Goal: Register for event/course

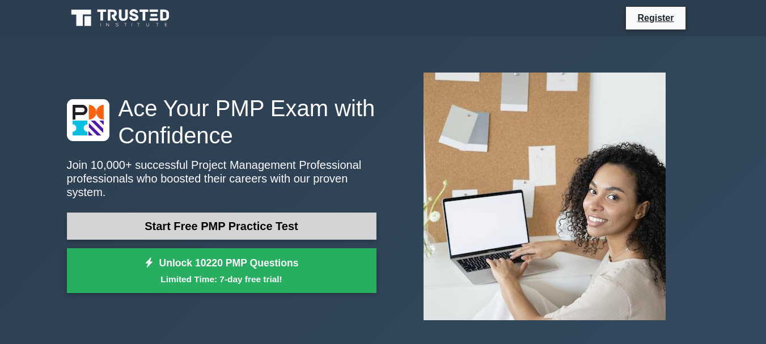
click at [302, 224] on link "Start Free PMP Practice Test" at bounding box center [221, 226] width 309 height 27
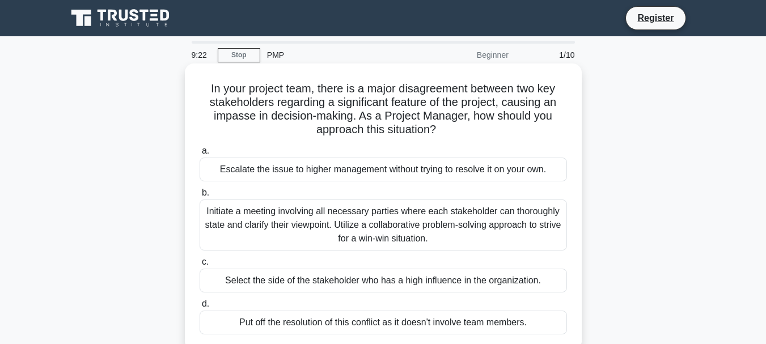
scroll to position [57, 0]
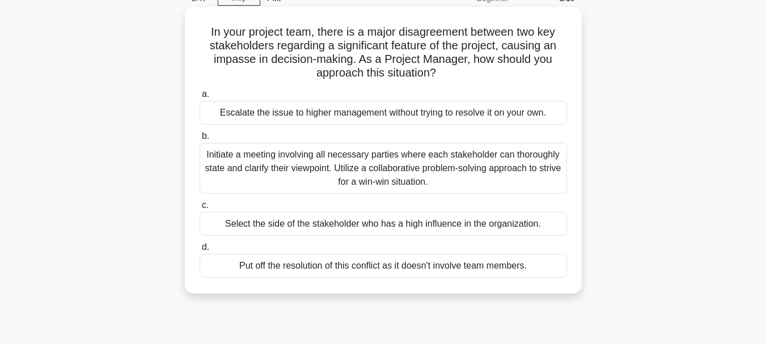
click at [401, 173] on div "Initiate a meeting involving all necessary parties where each stakeholder can t…" at bounding box center [383, 168] width 367 height 51
click at [200, 140] on input "b. Initiate a meeting involving all necessary parties where each stakeholder ca…" at bounding box center [200, 136] width 0 height 7
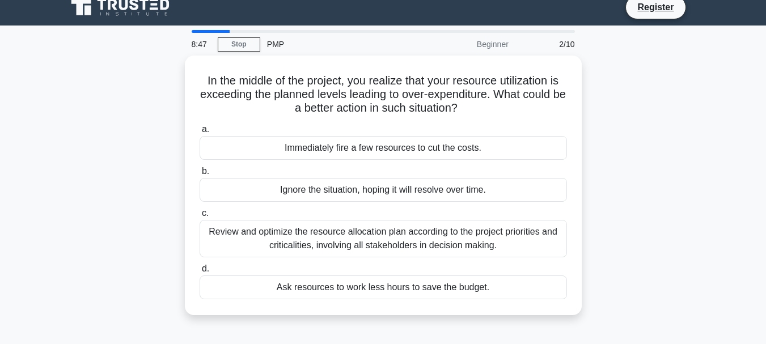
scroll to position [0, 0]
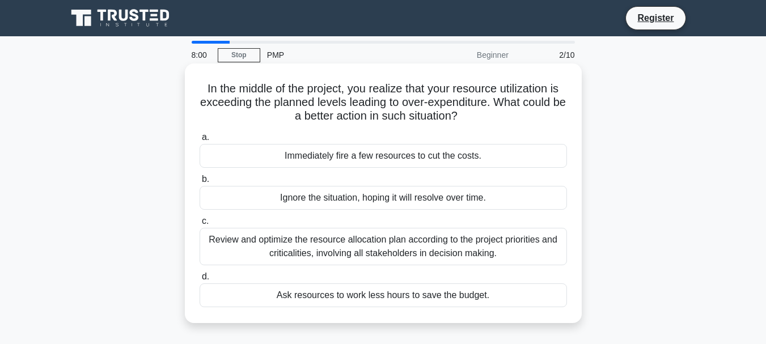
click at [435, 244] on div "Review and optimize the resource allocation plan according to the project prior…" at bounding box center [383, 246] width 367 height 37
click at [200, 225] on input "c. Review and optimize the resource allocation plan according to the project pr…" at bounding box center [200, 221] width 0 height 7
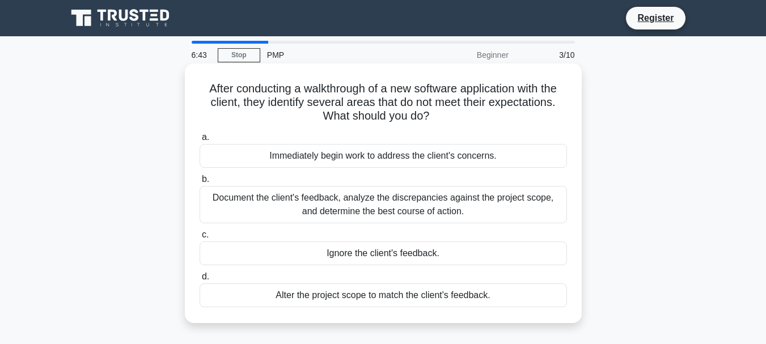
click at [461, 210] on div "Document the client's feedback, analyze the discrepancies against the project s…" at bounding box center [383, 204] width 367 height 37
click at [200, 183] on input "b. Document the client's feedback, analyze the discrepancies against the projec…" at bounding box center [200, 179] width 0 height 7
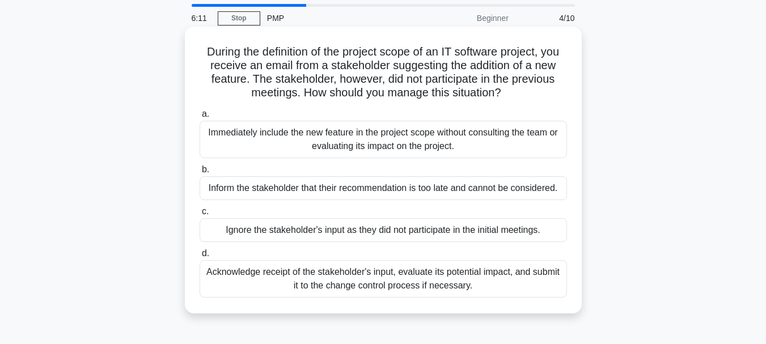
scroll to position [57, 0]
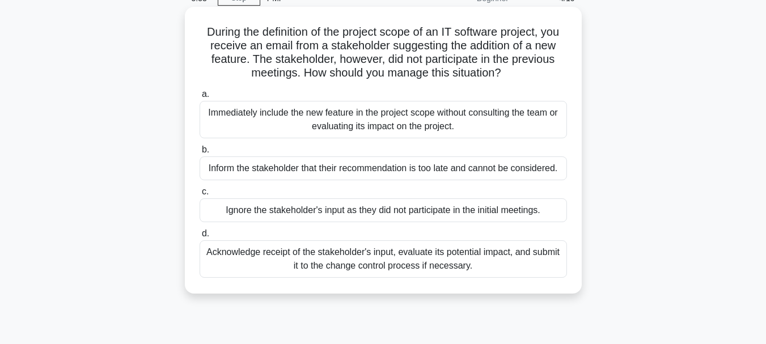
click at [450, 264] on div "Acknowledge receipt of the stakeholder's input, evaluate its potential impact, …" at bounding box center [383, 258] width 367 height 37
click at [200, 237] on input "d. Acknowledge receipt of the stakeholder's input, evaluate its potential impac…" at bounding box center [200, 233] width 0 height 7
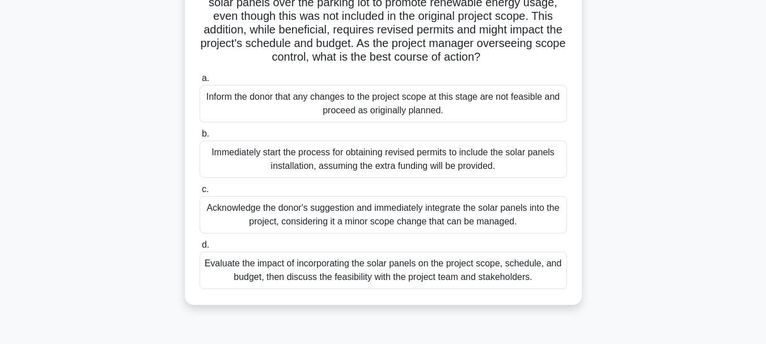
scroll to position [170, 0]
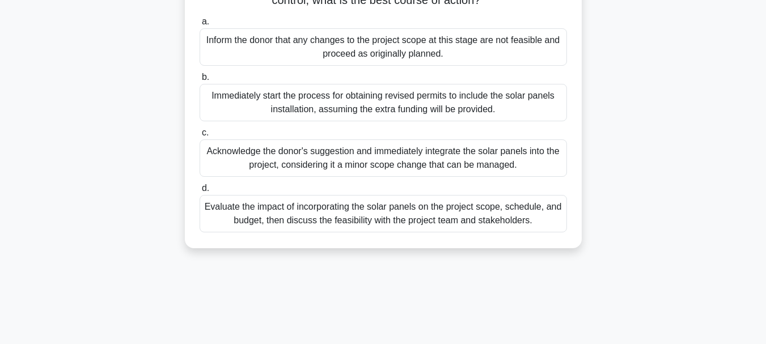
click at [492, 232] on div "Evaluate the impact of incorporating the solar panels on the project scope, sch…" at bounding box center [383, 213] width 367 height 37
click at [200, 192] on input "d. Evaluate the impact of incorporating the solar panels on the project scope, …" at bounding box center [200, 188] width 0 height 7
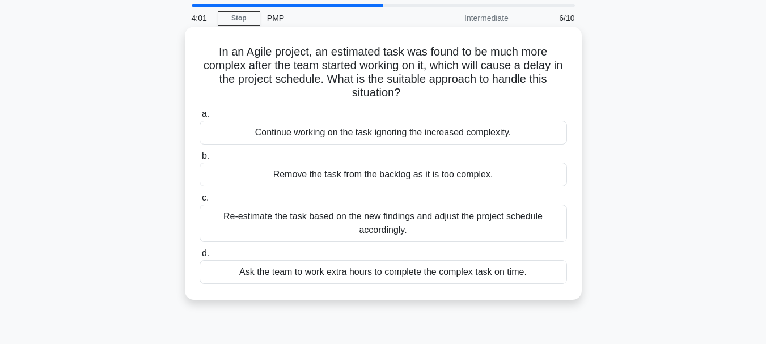
scroll to position [57, 0]
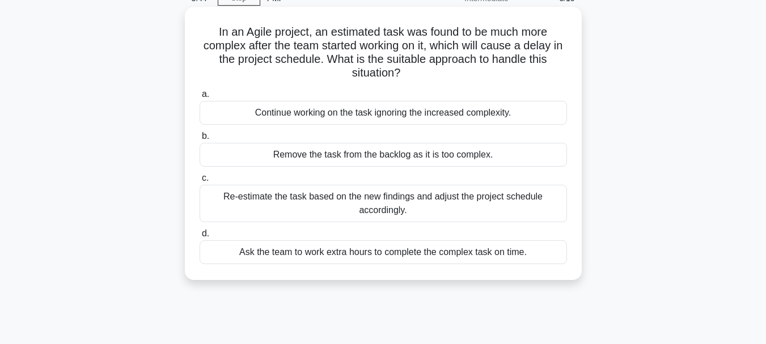
click at [527, 202] on div "Re-estimate the task based on the new findings and adjust the project schedule …" at bounding box center [383, 203] width 367 height 37
click at [200, 182] on input "c. Re-estimate the task based on the new findings and adjust the project schedu…" at bounding box center [200, 178] width 0 height 7
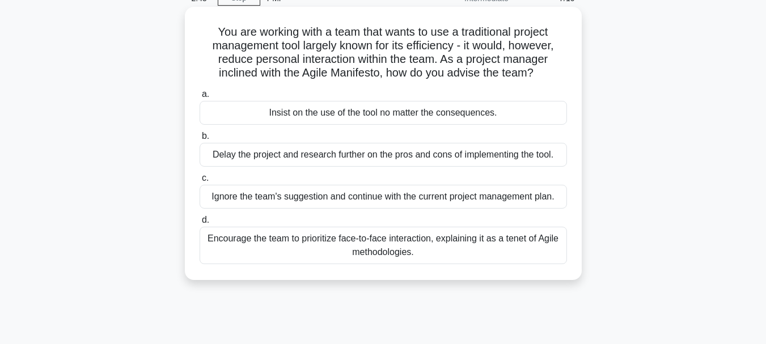
click at [448, 247] on div "Encourage the team to prioritize face-to-face interaction, explaining it as a t…" at bounding box center [383, 245] width 367 height 37
click at [200, 224] on input "d. Encourage the team to prioritize face-to-face interaction, explaining it as …" at bounding box center [200, 220] width 0 height 7
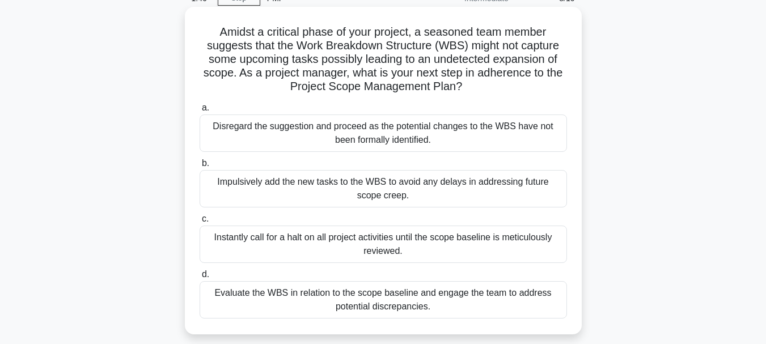
scroll to position [113, 0]
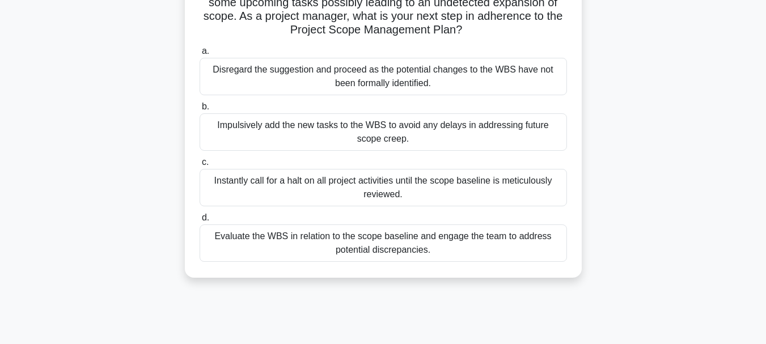
click at [537, 243] on div "Evaluate the WBS in relation to the scope baseline and engage the team to addre…" at bounding box center [383, 242] width 367 height 37
click at [200, 222] on input "d. Evaluate the WBS in relation to the scope baseline and engage the team to ad…" at bounding box center [200, 217] width 0 height 7
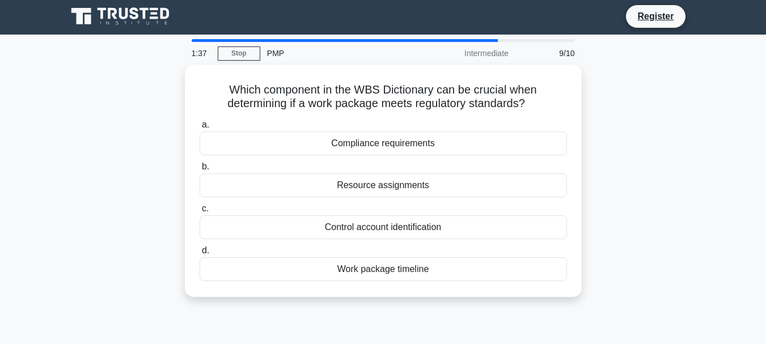
scroll to position [0, 0]
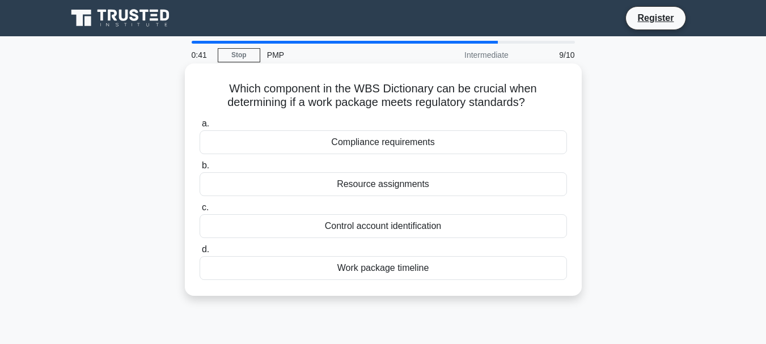
click at [401, 270] on div "Work package timeline" at bounding box center [383, 268] width 367 height 24
click at [200, 253] on input "d. Work package timeline" at bounding box center [200, 249] width 0 height 7
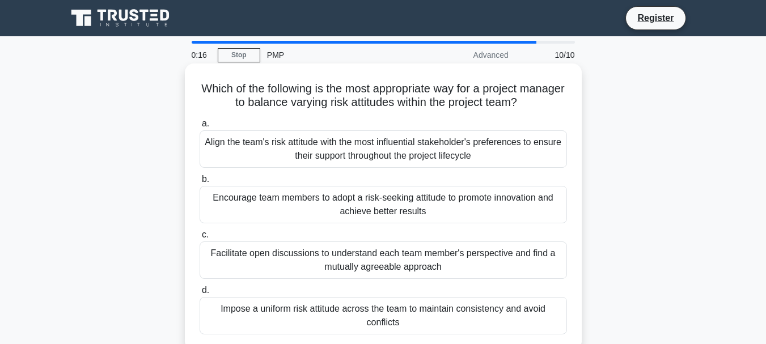
scroll to position [57, 0]
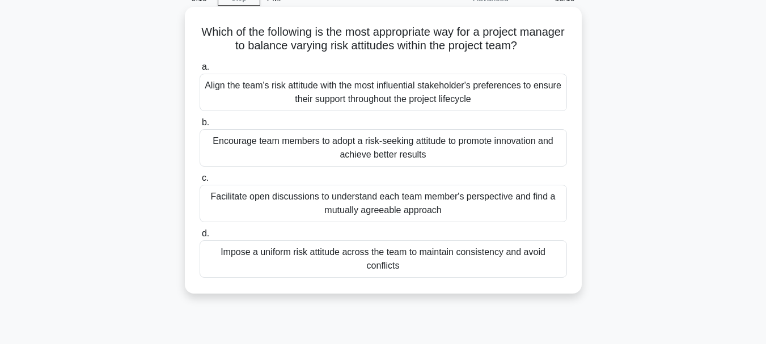
click at [409, 207] on div "Facilitate open discussions to understand each team member's perspective and fi…" at bounding box center [383, 203] width 367 height 37
click at [200, 182] on input "c. Facilitate open discussions to understand each team member's perspective and…" at bounding box center [200, 178] width 0 height 7
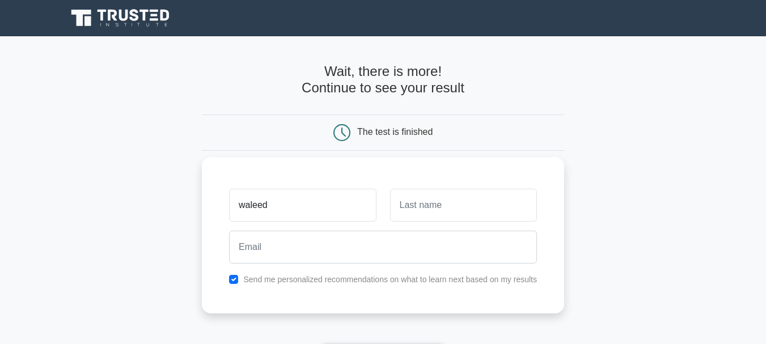
type input "waleed"
click at [418, 202] on input "text" at bounding box center [463, 205] width 147 height 33
type input "[PERSON_NAME]"
drag, startPoint x: 245, startPoint y: 205, endPoint x: 236, endPoint y: 208, distance: 9.7
click at [236, 208] on input "waleed" at bounding box center [302, 205] width 147 height 33
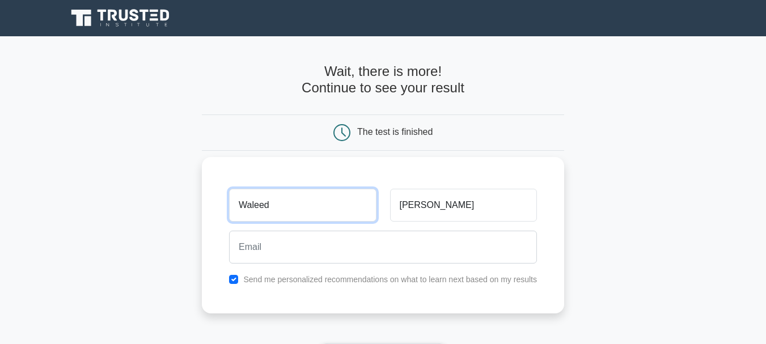
type input "Waleed"
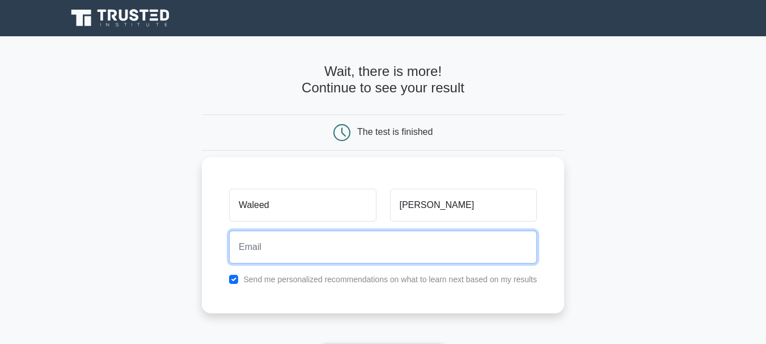
click at [343, 249] on input "email" at bounding box center [383, 247] width 308 height 33
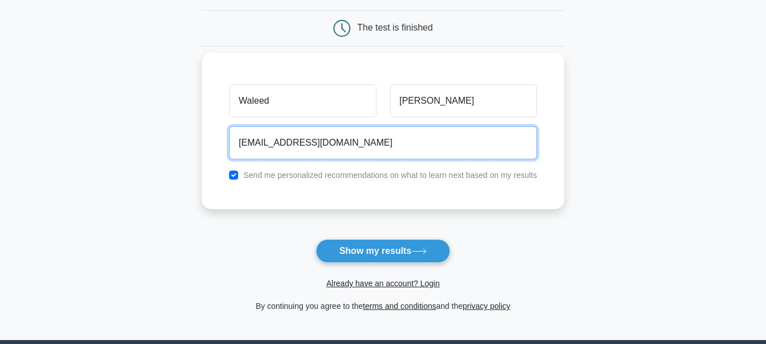
scroll to position [113, 0]
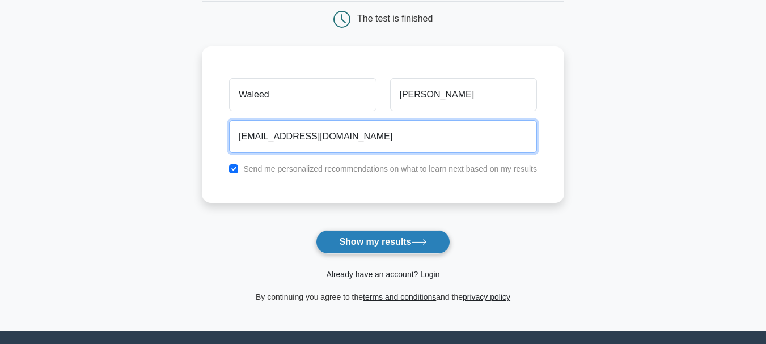
type input "w_alrahman@hotmail.com"
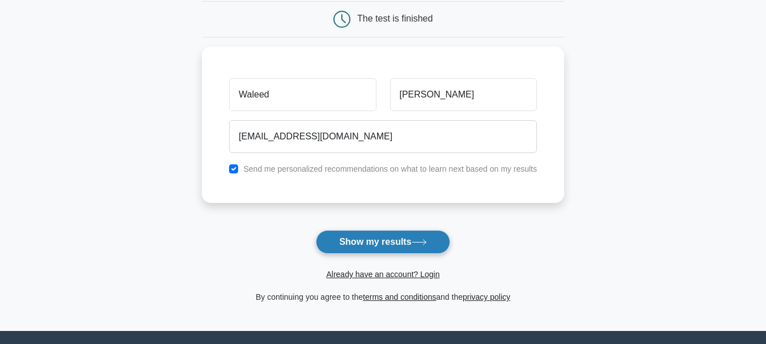
click at [377, 243] on button "Show my results" at bounding box center [383, 242] width 134 height 24
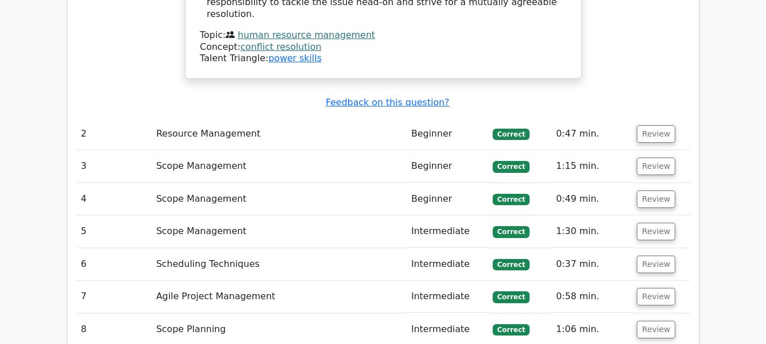
scroll to position [1530, 0]
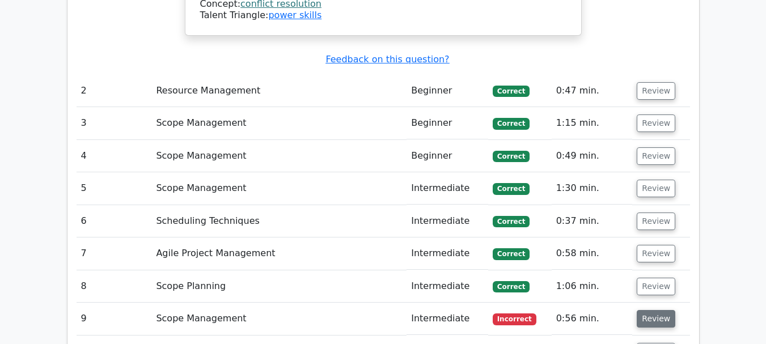
click at [651, 310] on button "Review" at bounding box center [656, 319] width 39 height 18
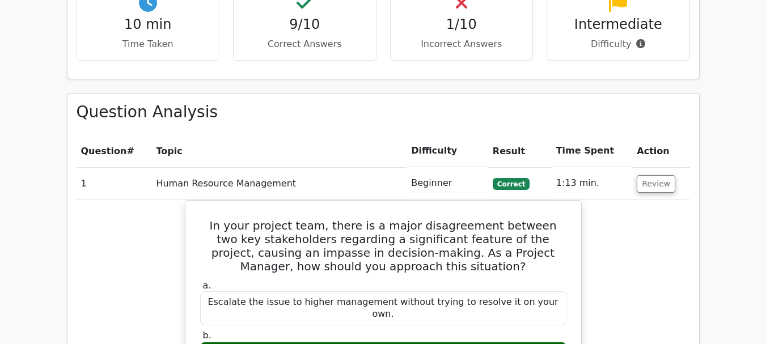
scroll to position [757, 0]
